Goal: Task Accomplishment & Management: Use online tool/utility

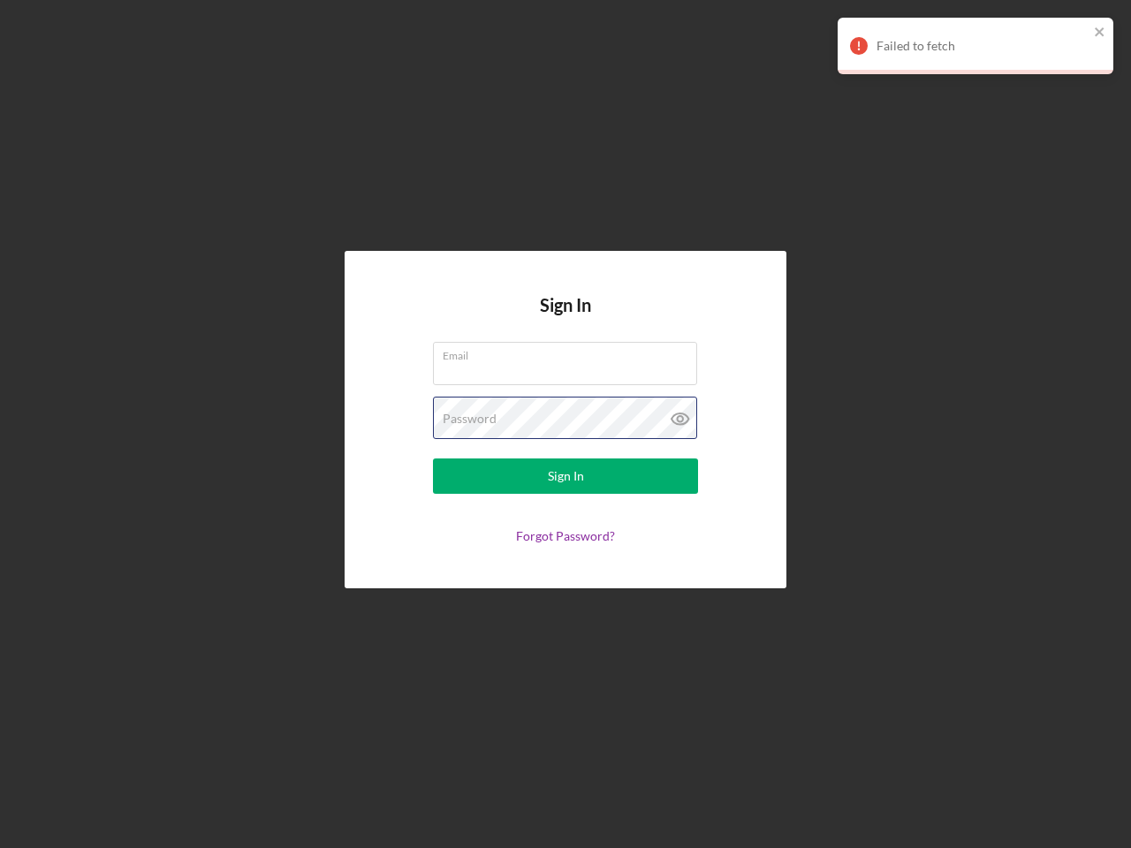
click at [565, 424] on div "Password" at bounding box center [565, 419] width 265 height 44
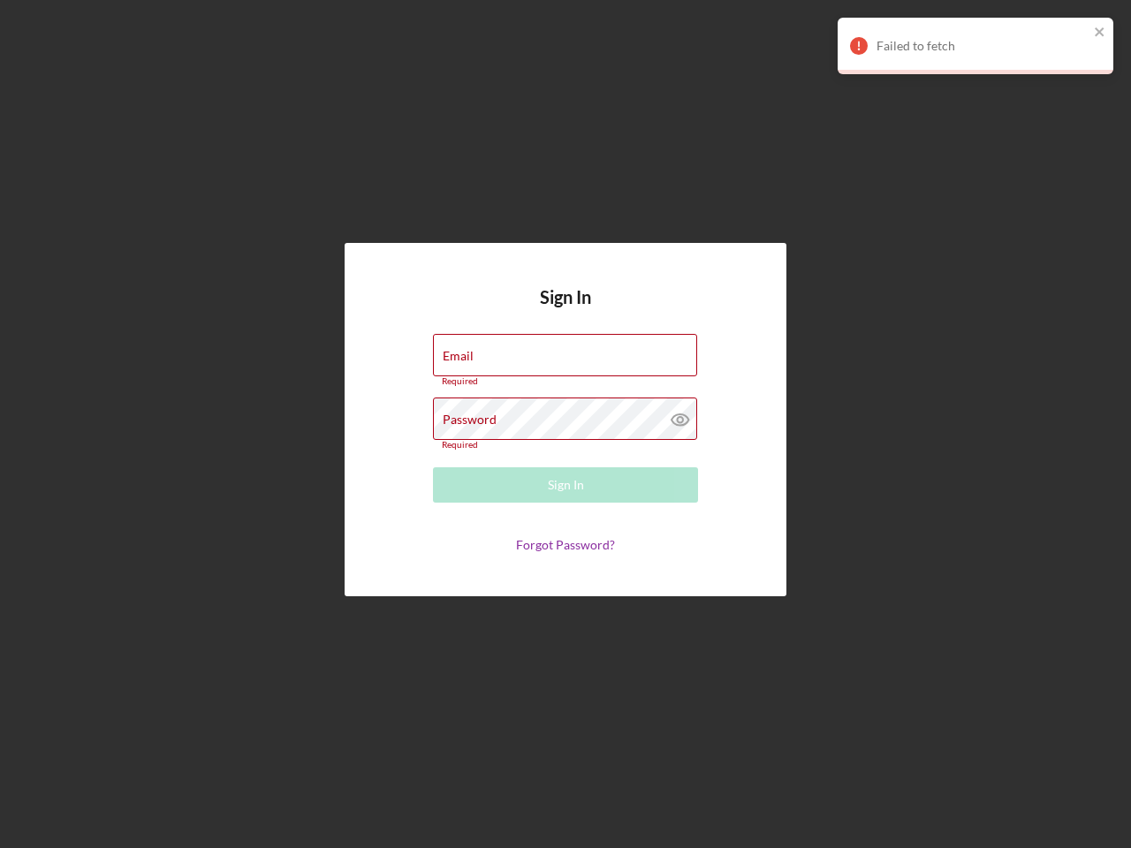
click at [680, 419] on icon at bounding box center [680, 419] width 44 height 44
click at [975, 46] on div "Failed to fetch" at bounding box center [982, 46] width 212 height 14
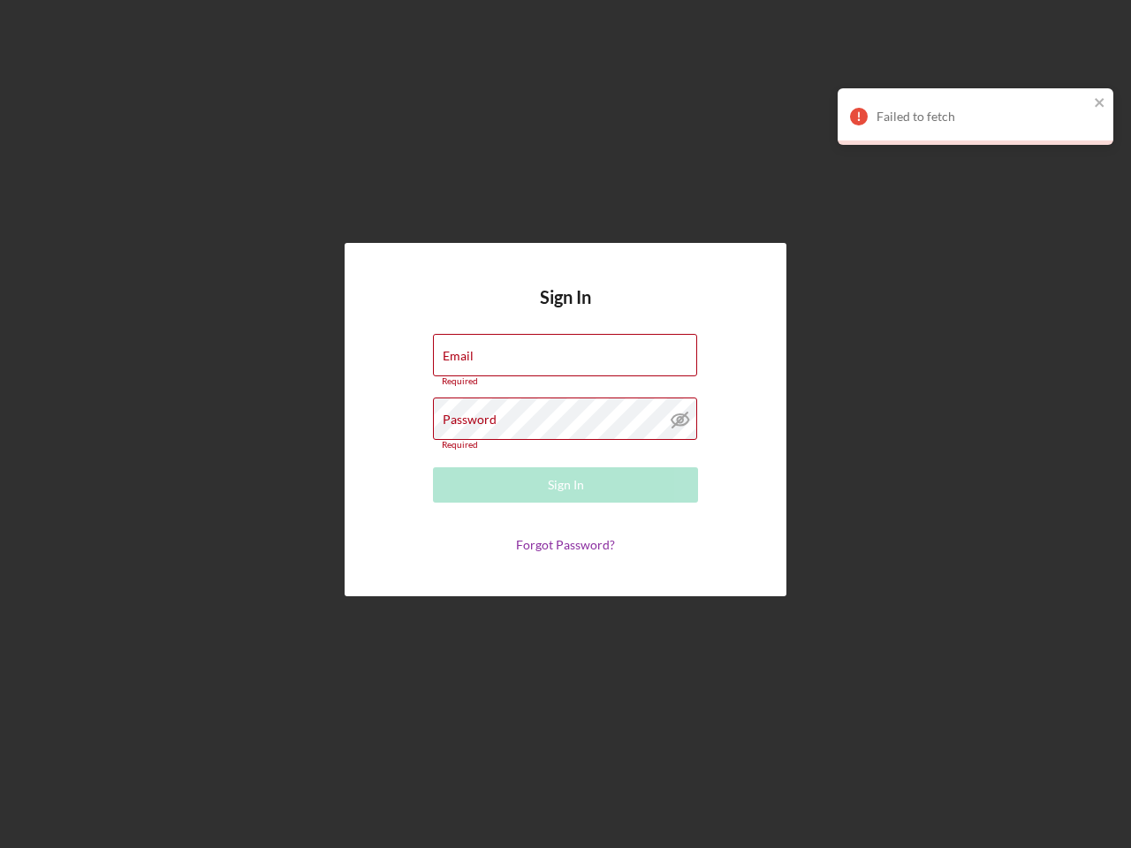
click at [1100, 33] on div "Failed to fetch Failed to fetch" at bounding box center [975, 88] width 283 height 148
